Goal: Information Seeking & Learning: Learn about a topic

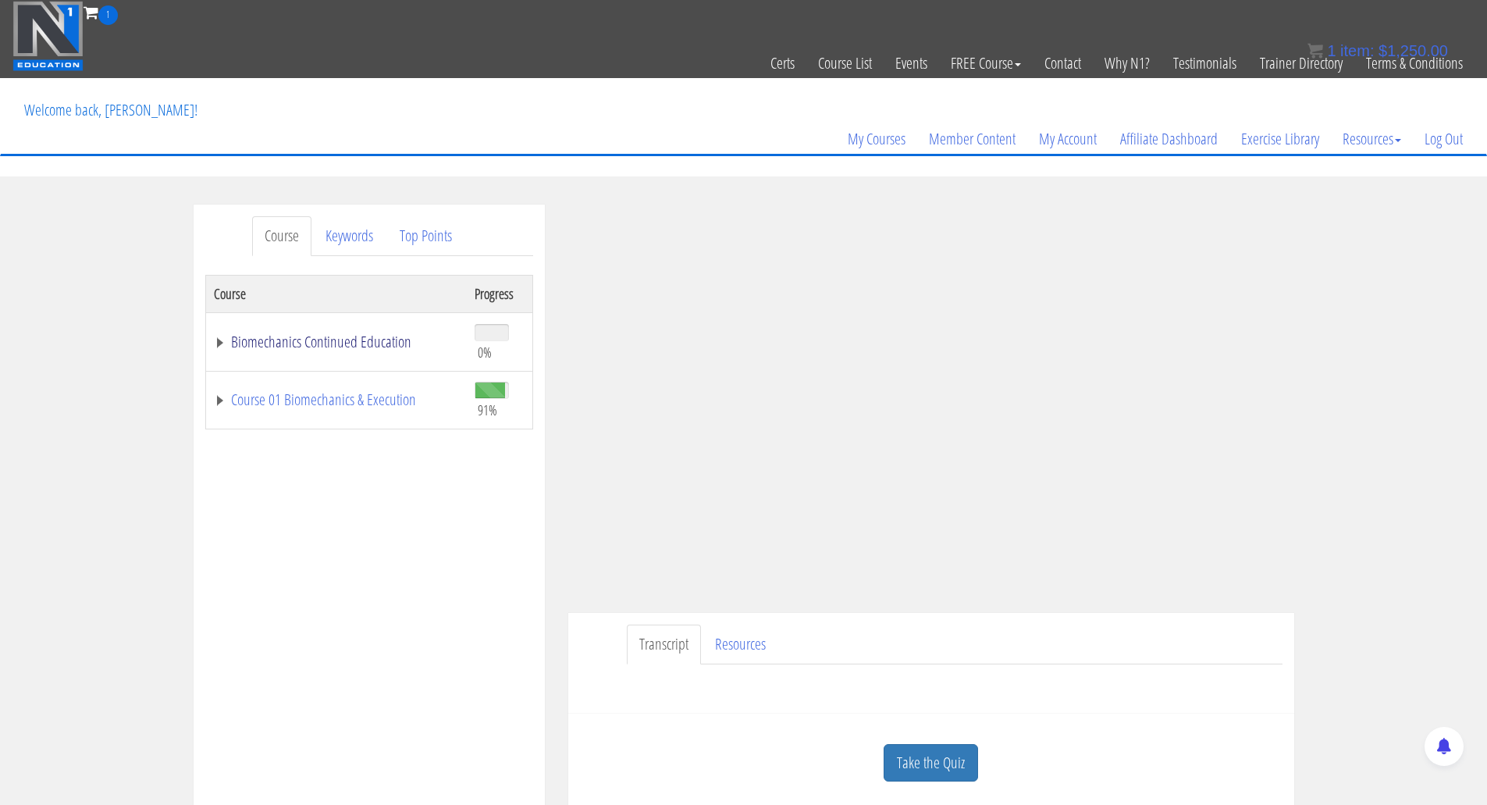
click at [337, 337] on link "Biomechanics Continued Education" at bounding box center [336, 342] width 245 height 16
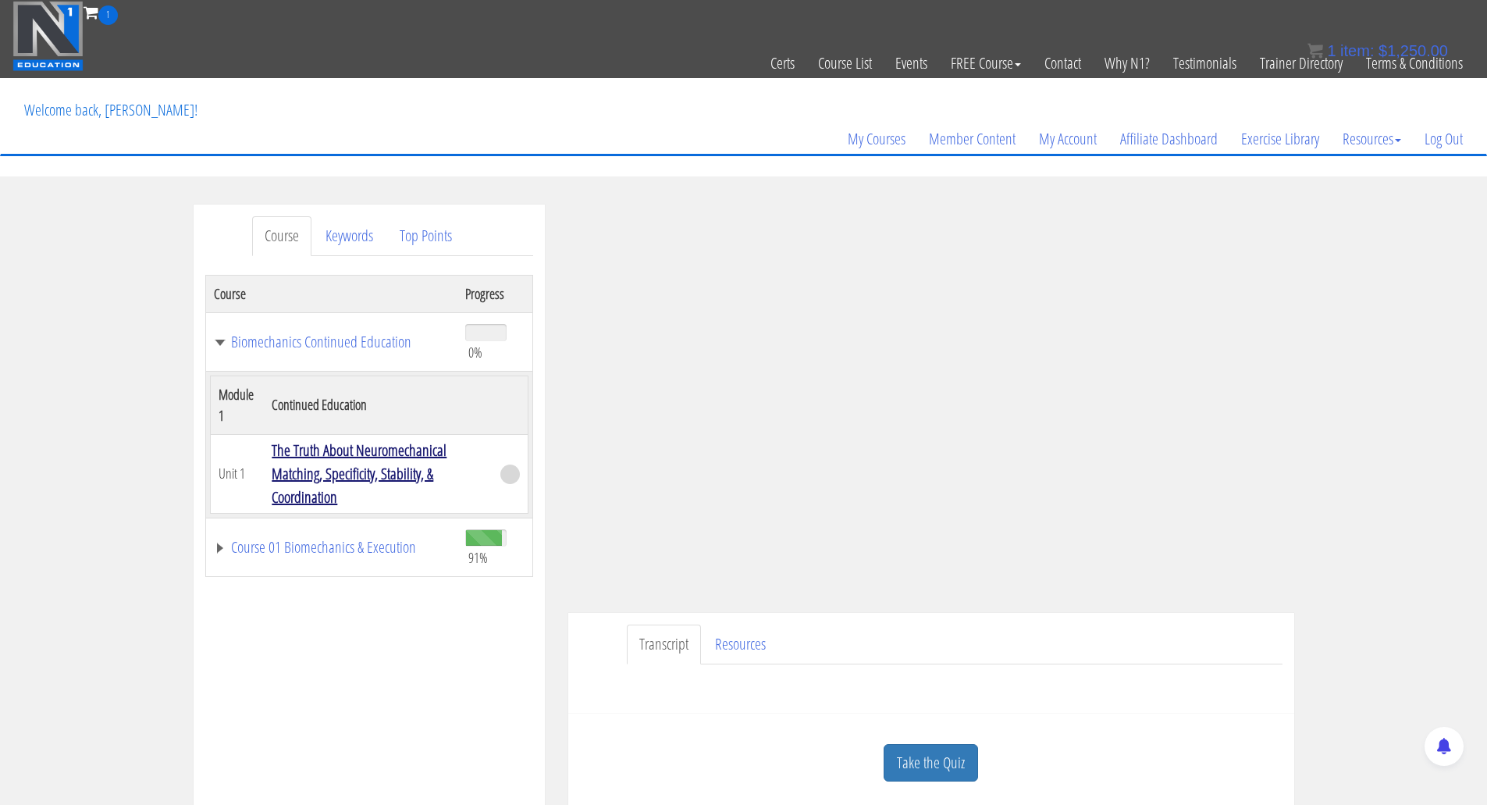
click at [347, 469] on link "The Truth About Neuromechanical Matching, Specificity, Stability, & Coordination" at bounding box center [359, 473] width 175 height 68
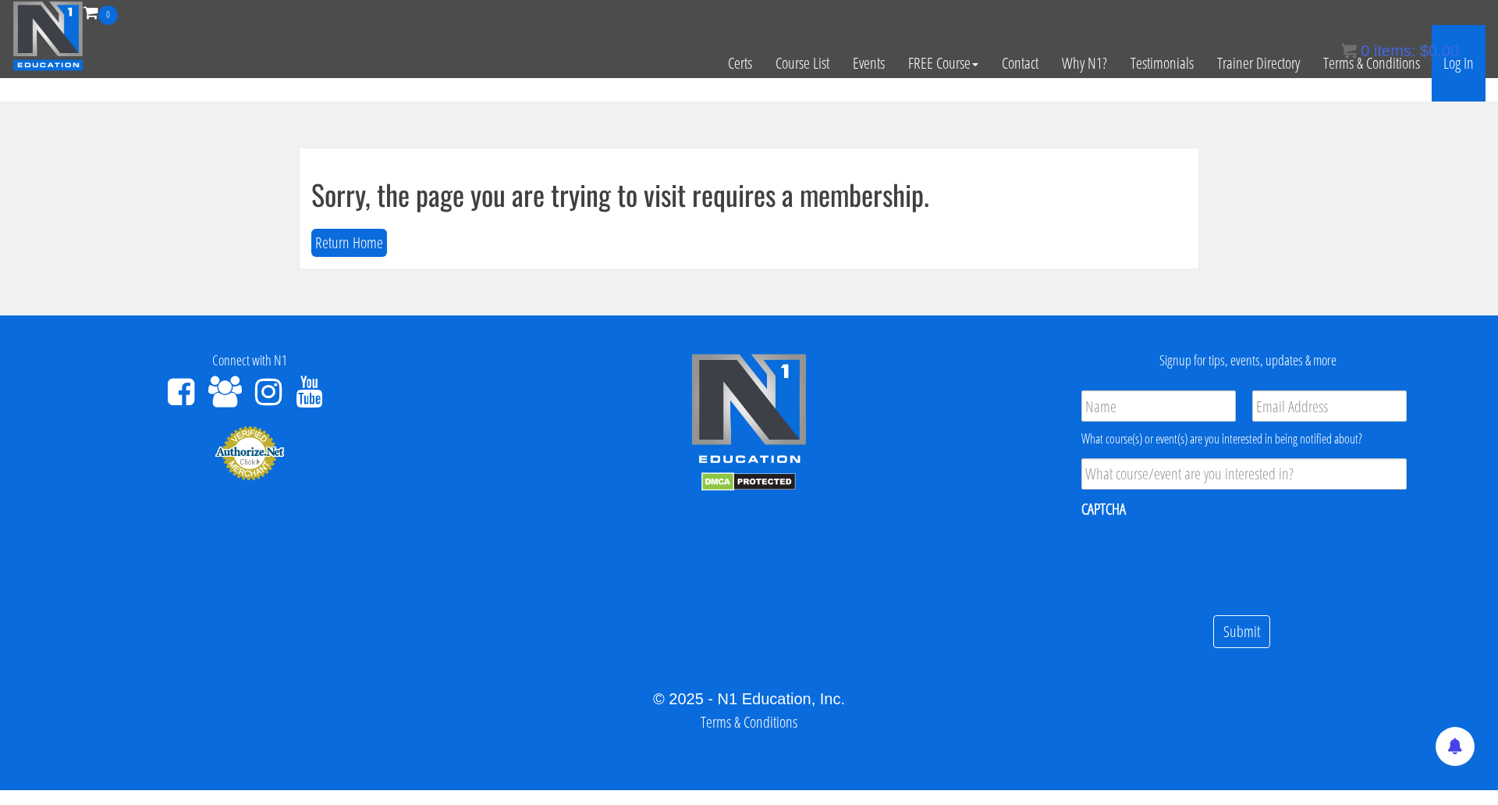
click at [1462, 68] on link "Log In" at bounding box center [1459, 63] width 54 height 76
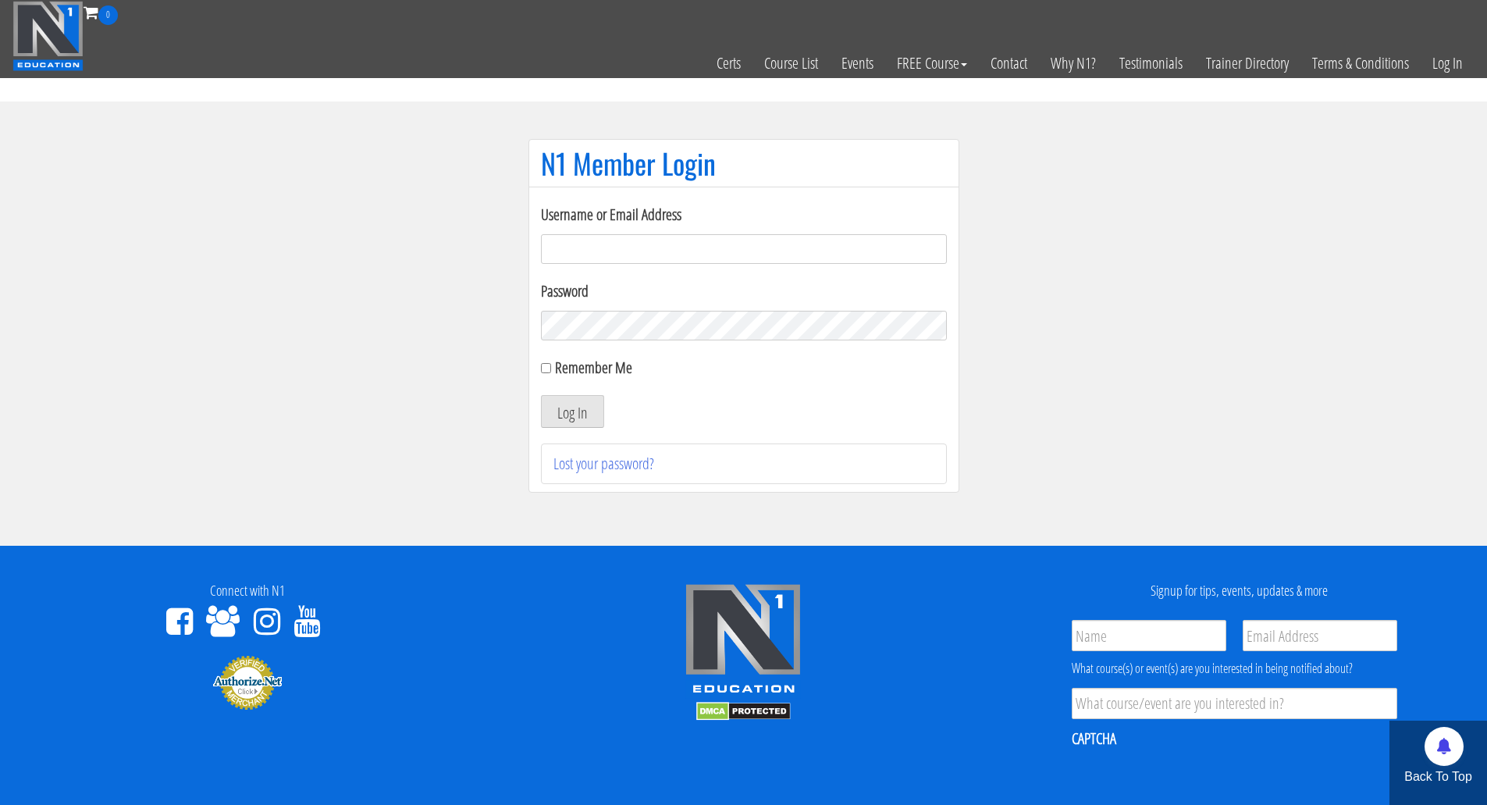
click at [552, 248] on input "Username or Email Address" at bounding box center [744, 249] width 406 height 30
type input "Brandon.sims026@gmail.com"
click at [545, 367] on input "Remember Me" at bounding box center [546, 368] width 10 height 10
checkbox input "true"
click at [560, 402] on button "Log In" at bounding box center [572, 411] width 63 height 33
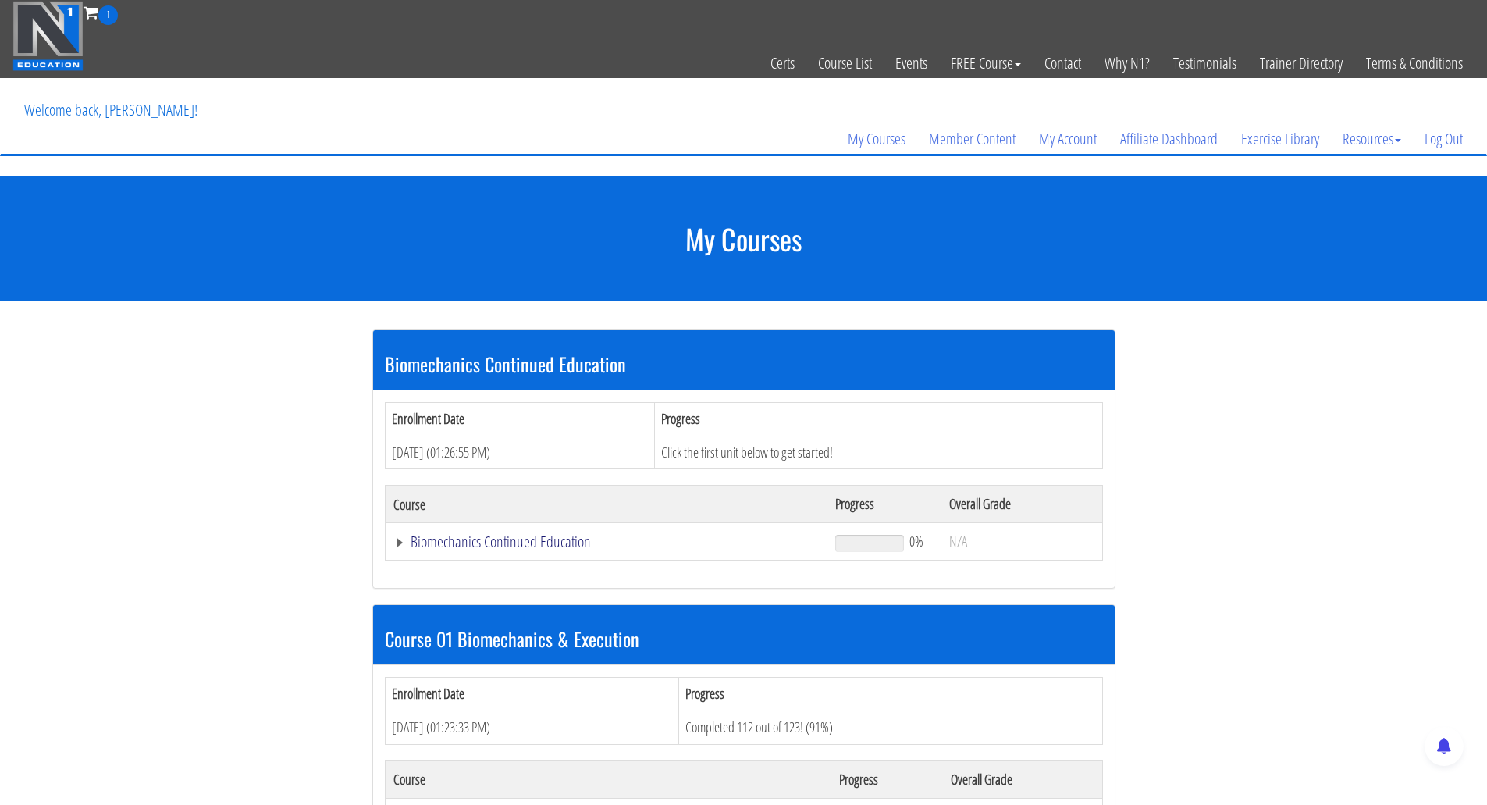
click at [429, 540] on link "Biomechanics Continued Education" at bounding box center [606, 542] width 427 height 16
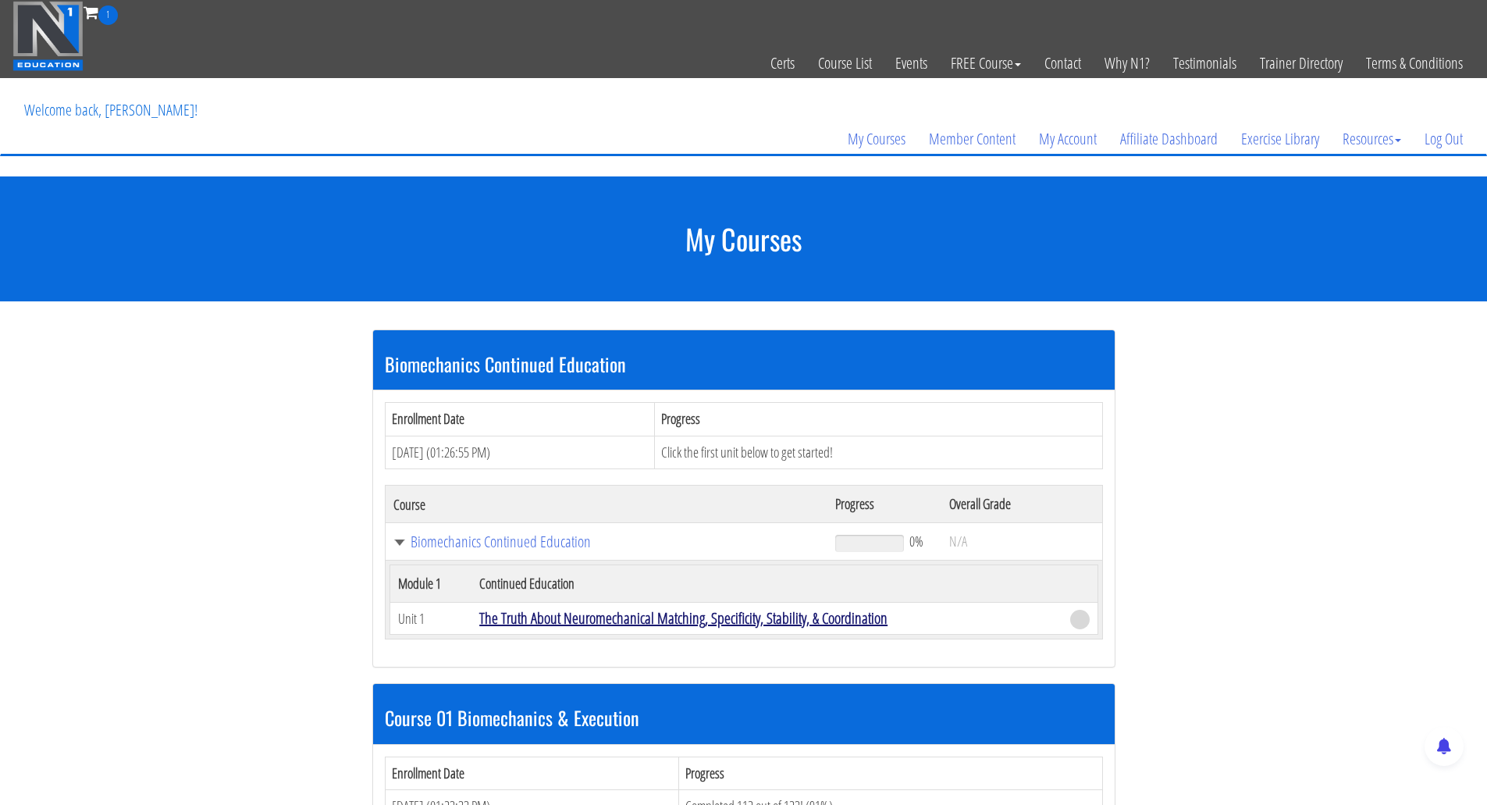
click at [545, 619] on link "The Truth About Neuromechanical Matching, Specificity, Stability, & Coordination" at bounding box center [683, 617] width 408 height 21
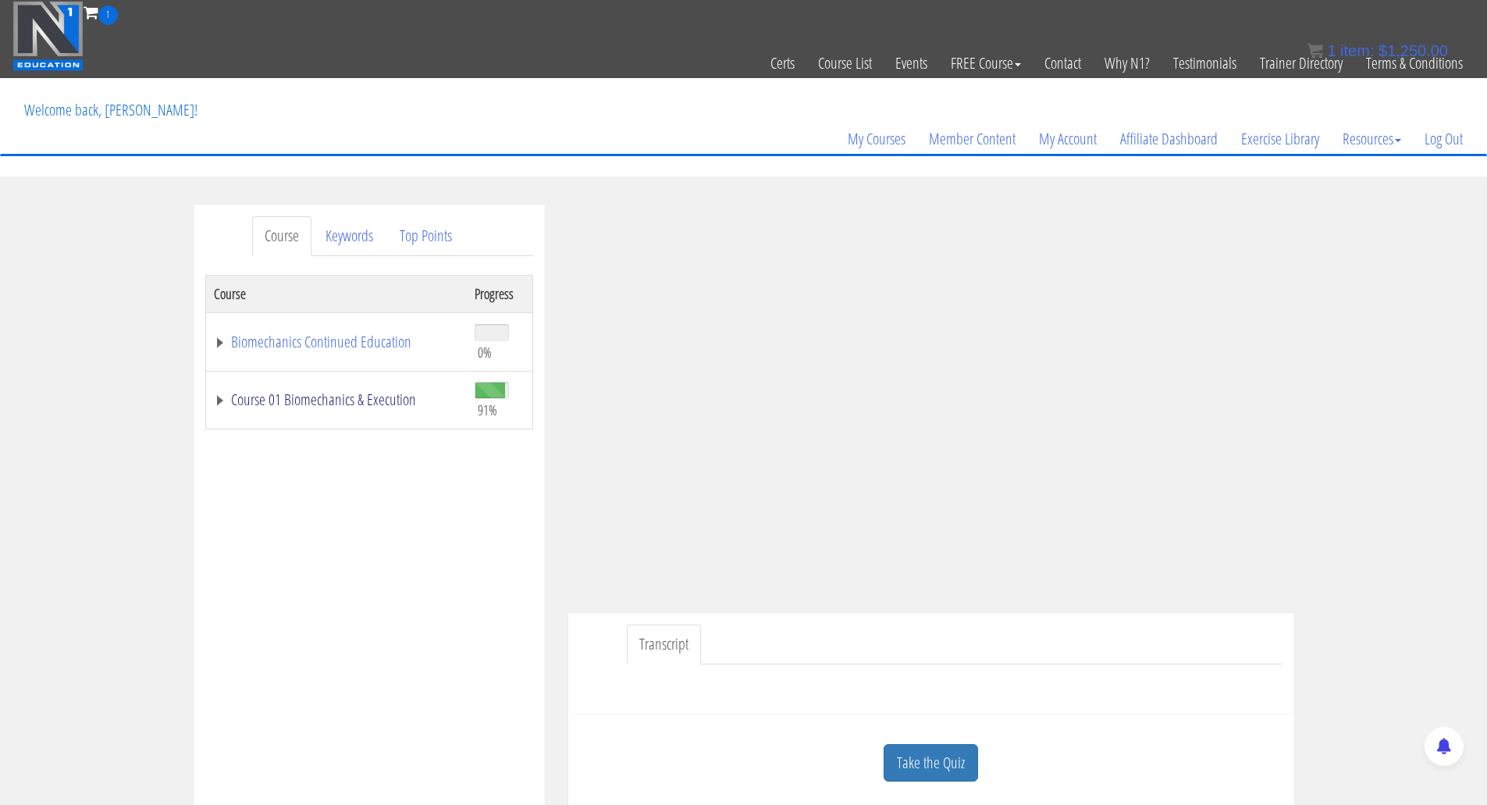
click at [343, 401] on link "Course 01 Biomechanics & Execution" at bounding box center [336, 400] width 245 height 16
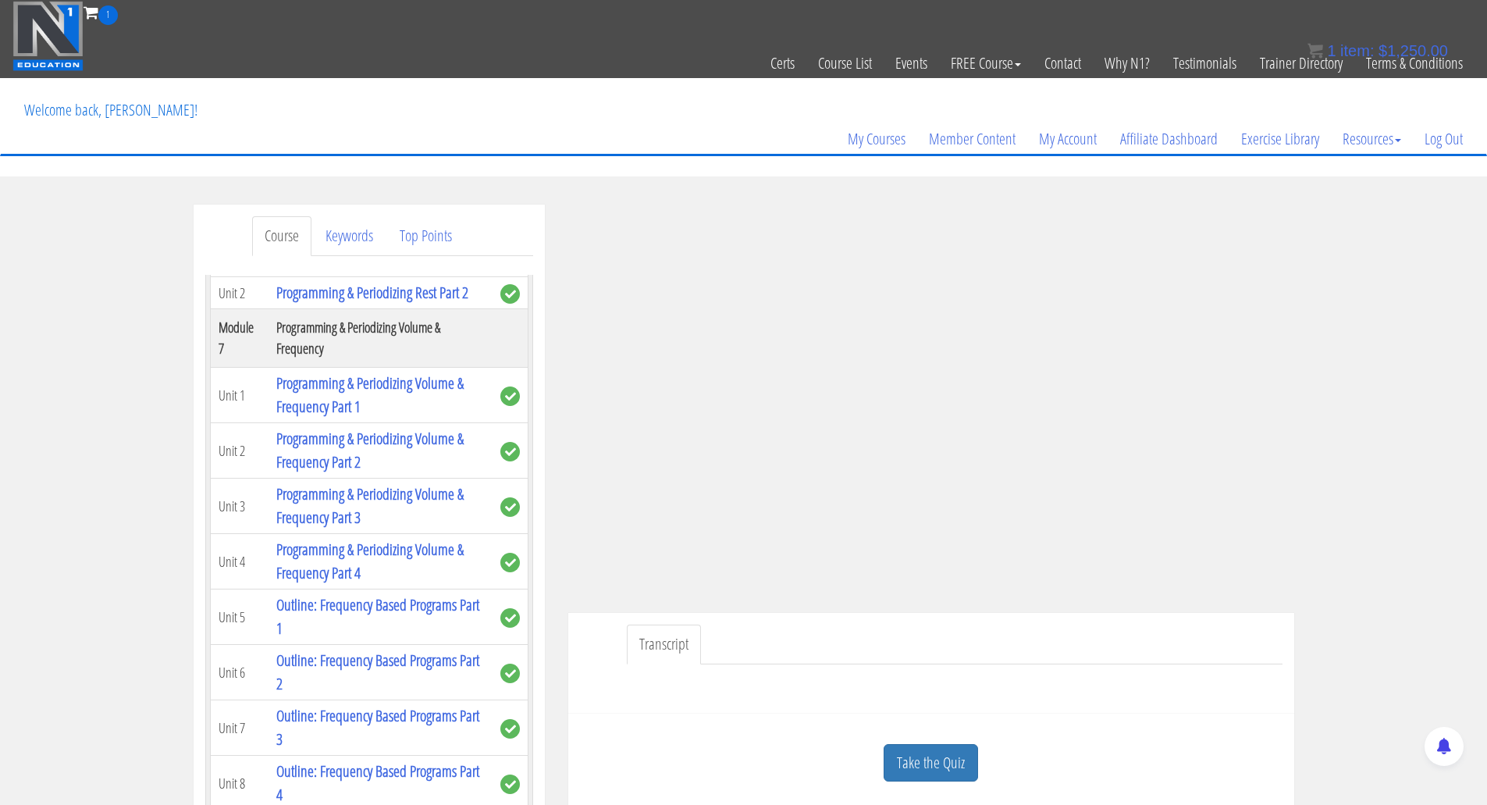
scroll to position [1873, 0]
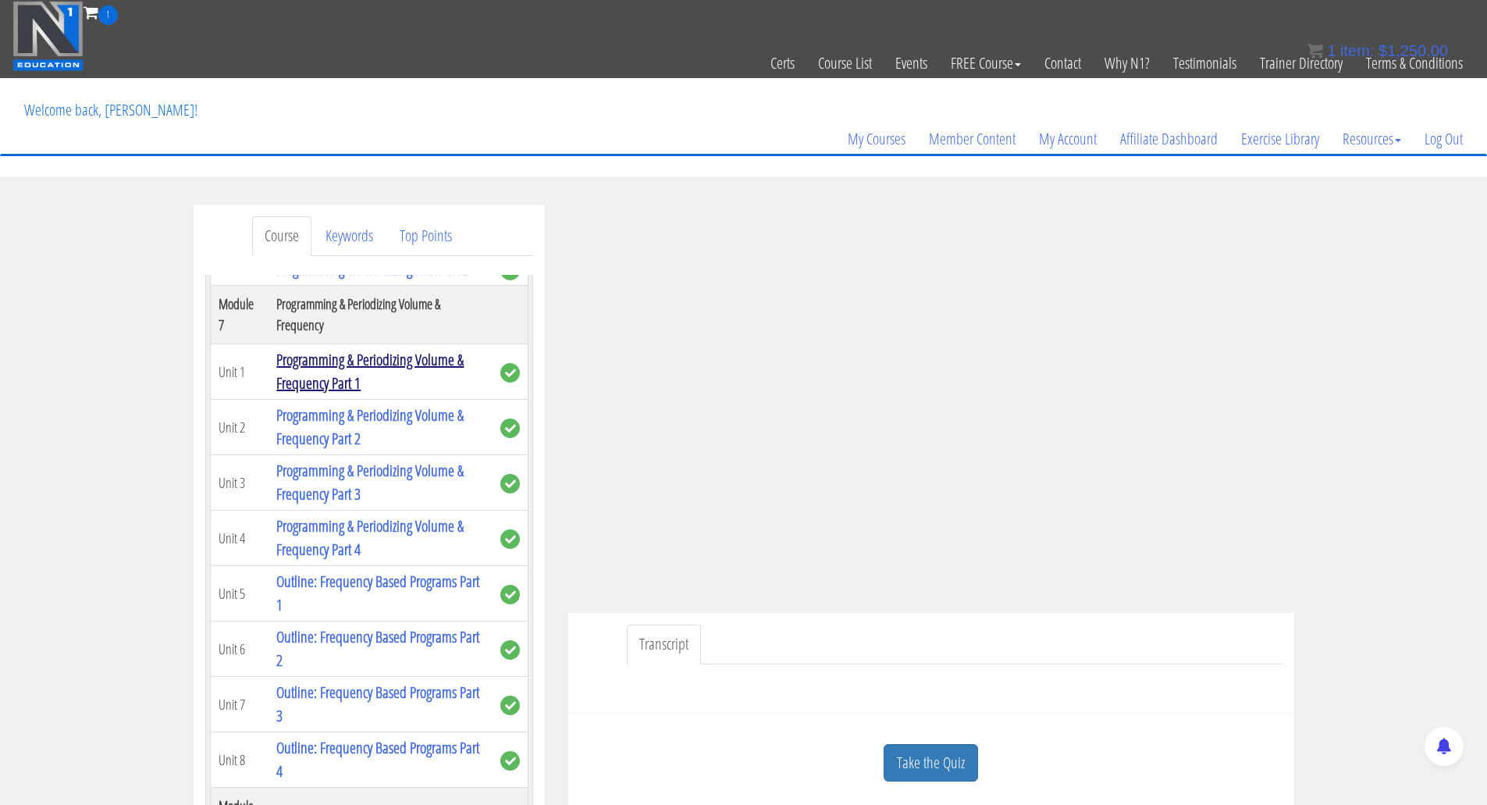
click at [346, 393] on link "Programming & Periodizing Volume & Frequency Part 1" at bounding box center [369, 371] width 187 height 44
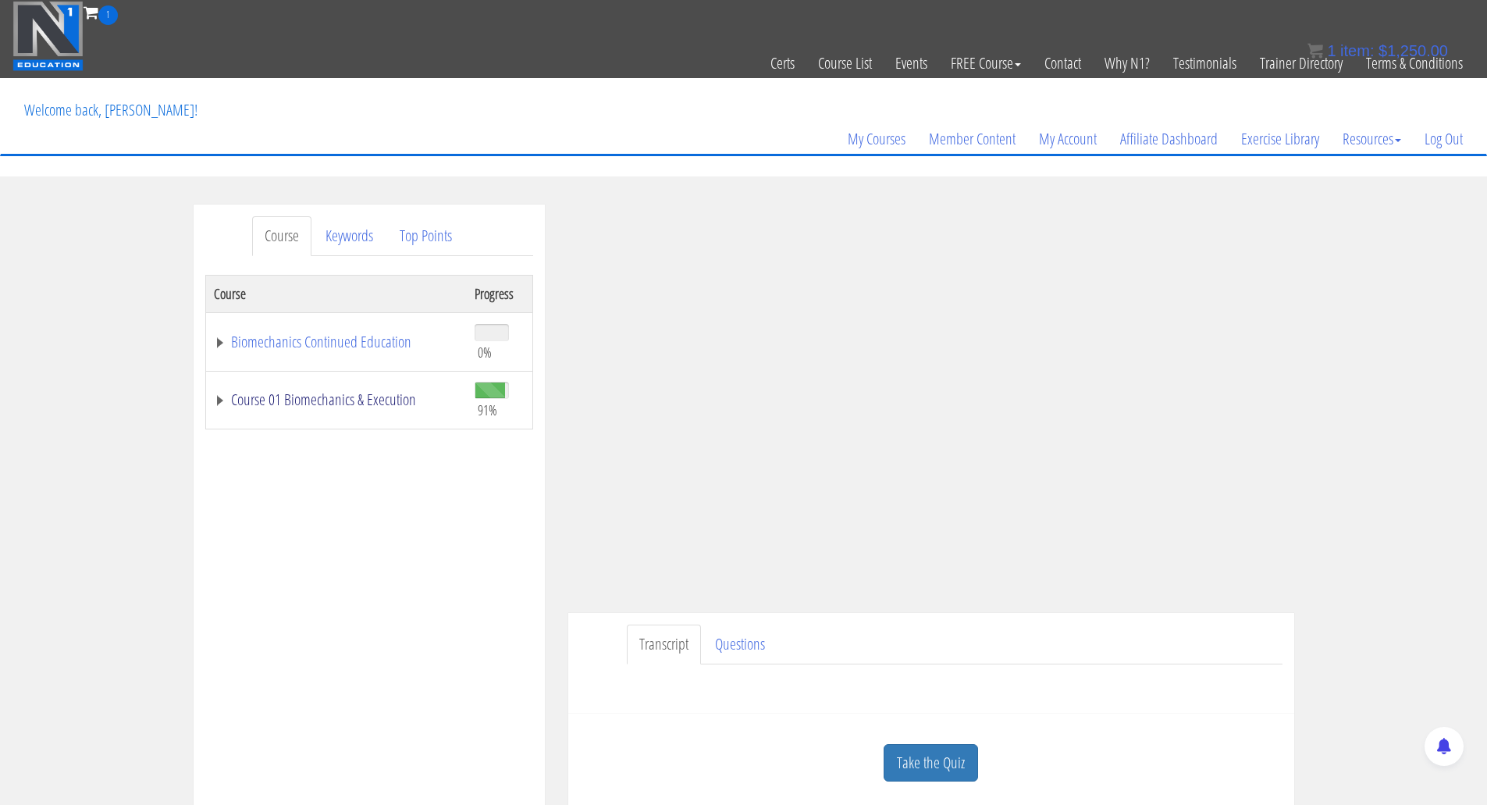
click at [295, 404] on link "Course 01 Biomechanics & Execution" at bounding box center [336, 400] width 245 height 16
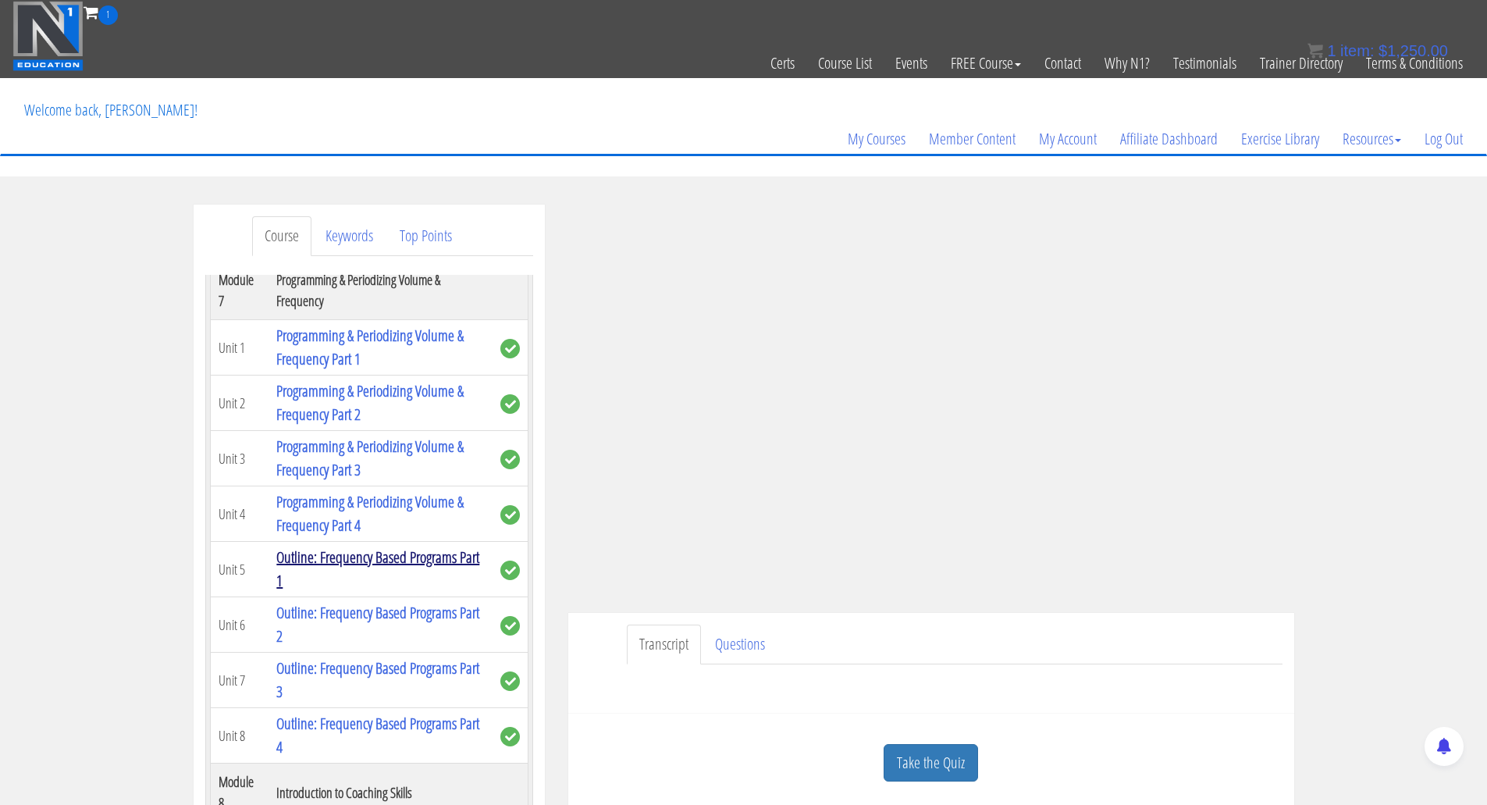
scroll to position [1873, 0]
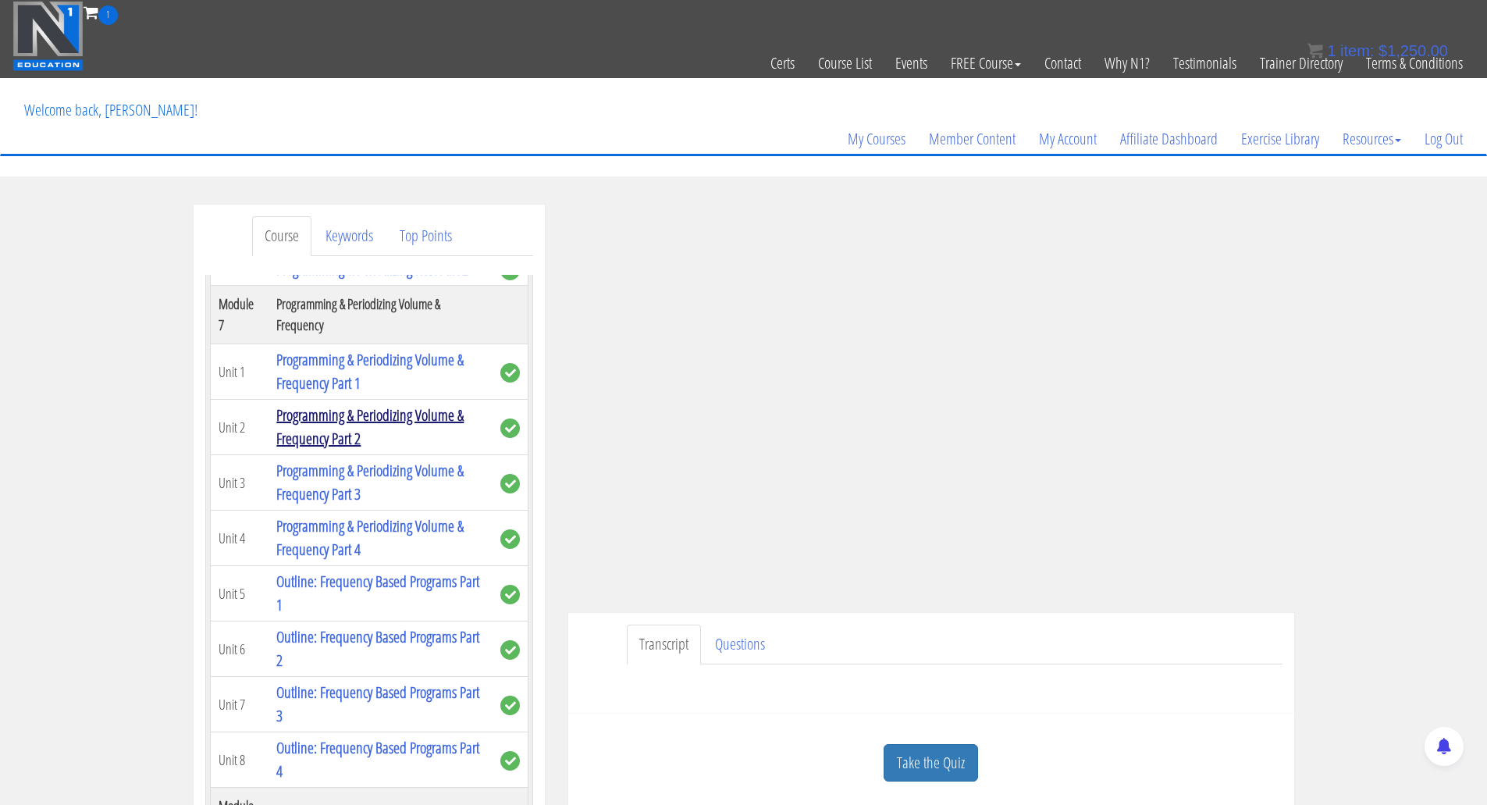
click at [311, 449] on link "Programming & Periodizing Volume & Frequency Part 2" at bounding box center [369, 426] width 187 height 44
